Goal: Task Accomplishment & Management: Complete application form

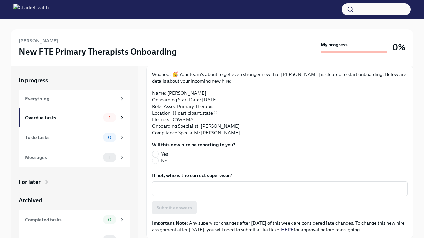
scroll to position [40, 0]
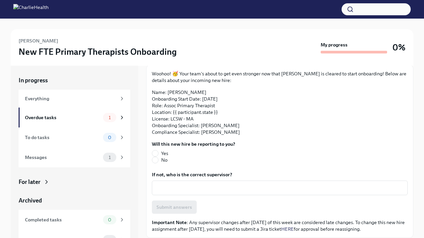
click at [162, 161] on span "No" at bounding box center [164, 160] width 6 height 7
click at [158, 161] on input "No" at bounding box center [155, 160] width 6 height 6
radio input "true"
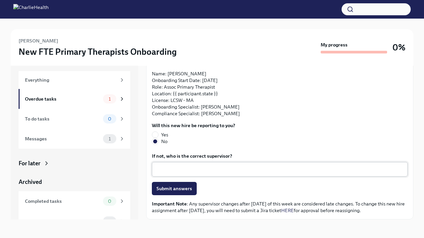
click at [164, 172] on textarea "If not, who is the correct supervisor?" at bounding box center [280, 170] width 248 height 8
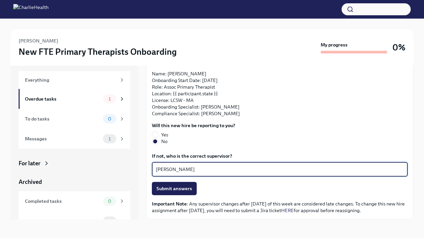
type textarea "[PERSON_NAME]"
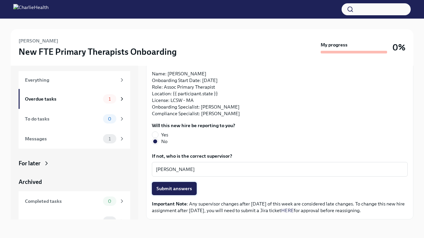
click at [178, 188] on span "Submit answers" at bounding box center [175, 189] width 36 height 7
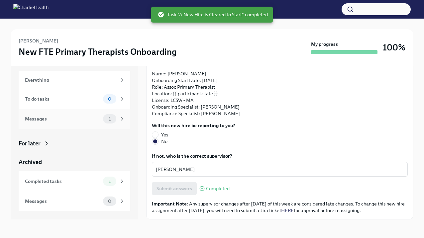
click at [79, 121] on div "Messages" at bounding box center [62, 118] width 75 height 7
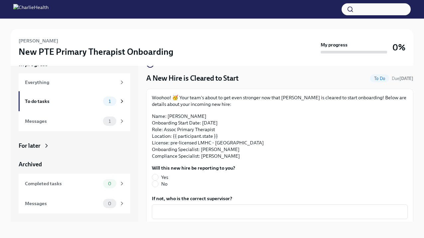
scroll to position [19, 0]
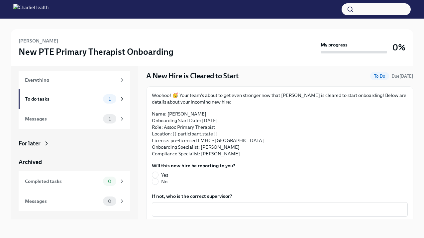
click at [164, 183] on span "No" at bounding box center [164, 182] width 6 height 7
click at [158, 183] on input "No" at bounding box center [155, 182] width 6 height 6
radio input "true"
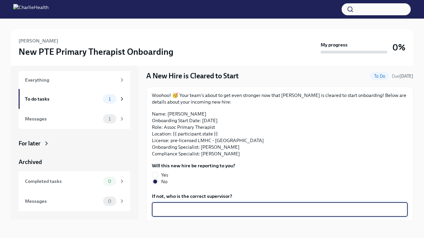
click at [171, 207] on textarea "If not, who is the correct supervisor?" at bounding box center [280, 210] width 248 height 8
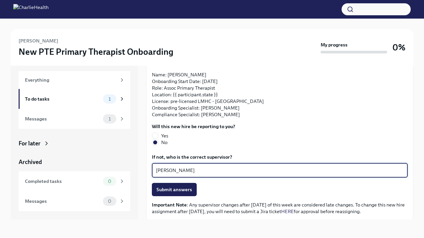
scroll to position [40, 0]
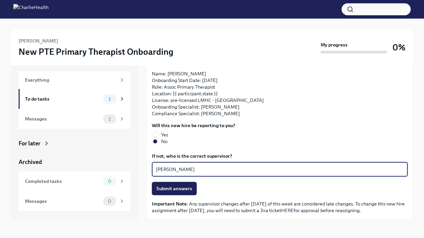
type textarea "[PERSON_NAME]"
click at [183, 189] on span "Submit answers" at bounding box center [175, 189] width 36 height 7
